Goal: Transaction & Acquisition: Subscribe to service/newsletter

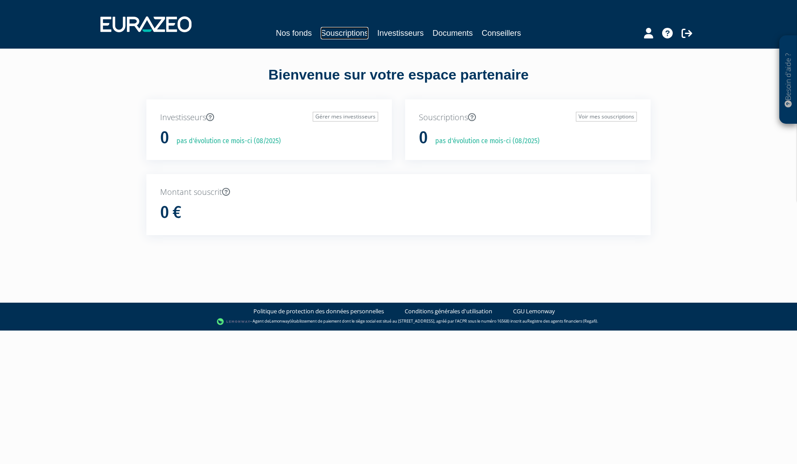
click at [344, 30] on link "Souscriptions" at bounding box center [345, 33] width 48 height 12
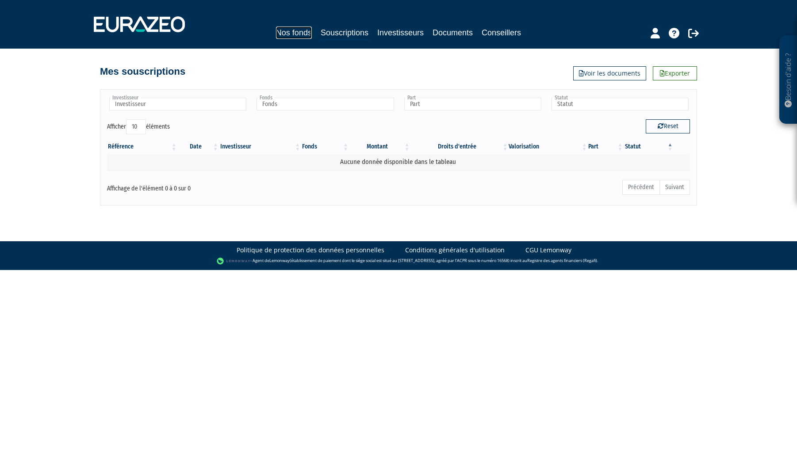
click at [293, 34] on link "Nos fonds" at bounding box center [294, 33] width 36 height 12
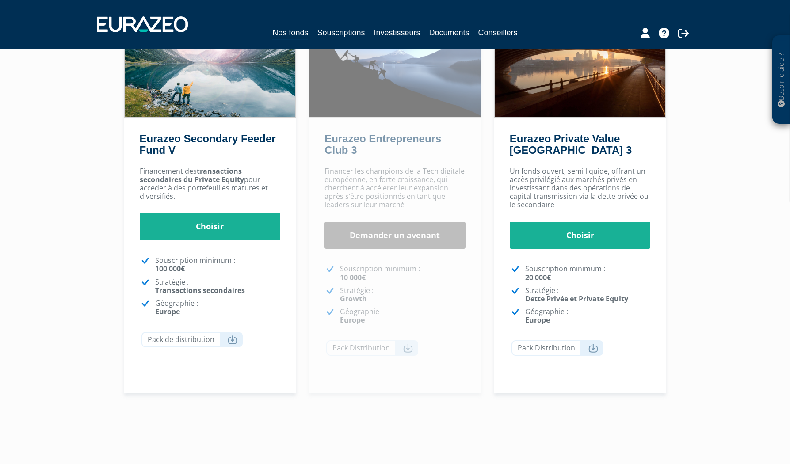
scroll to position [133, 0]
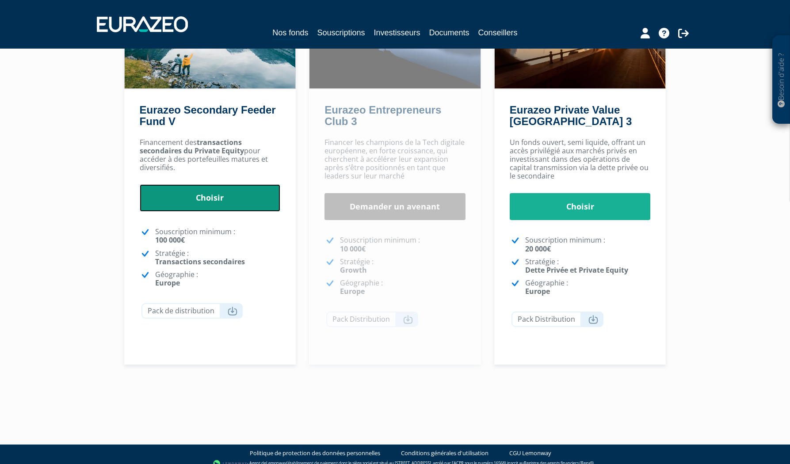
click at [235, 199] on link "Choisir" at bounding box center [210, 197] width 141 height 27
